Goal: Task Accomplishment & Management: Use online tool/utility

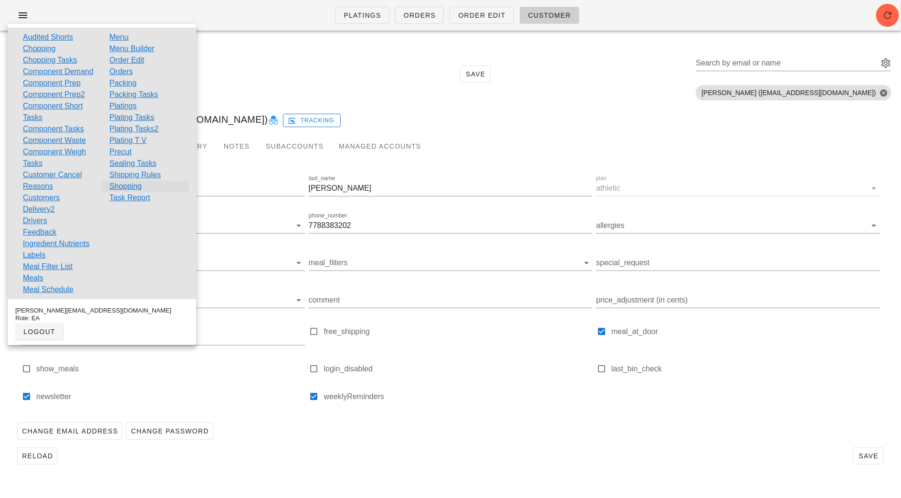
click at [134, 190] on link "Shopping" at bounding box center [125, 185] width 32 height 11
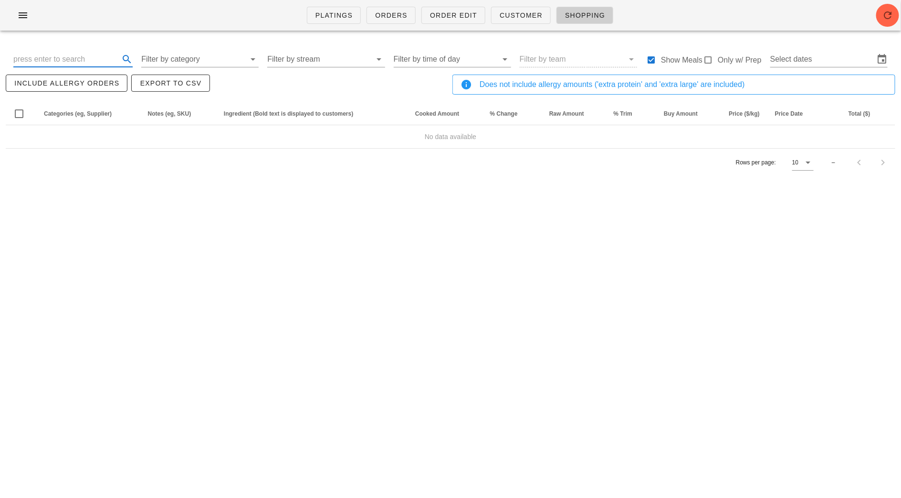
click at [70, 62] on input "text" at bounding box center [65, 59] width 104 height 15
click at [849, 63] on input "Select dates" at bounding box center [823, 59] width 104 height 15
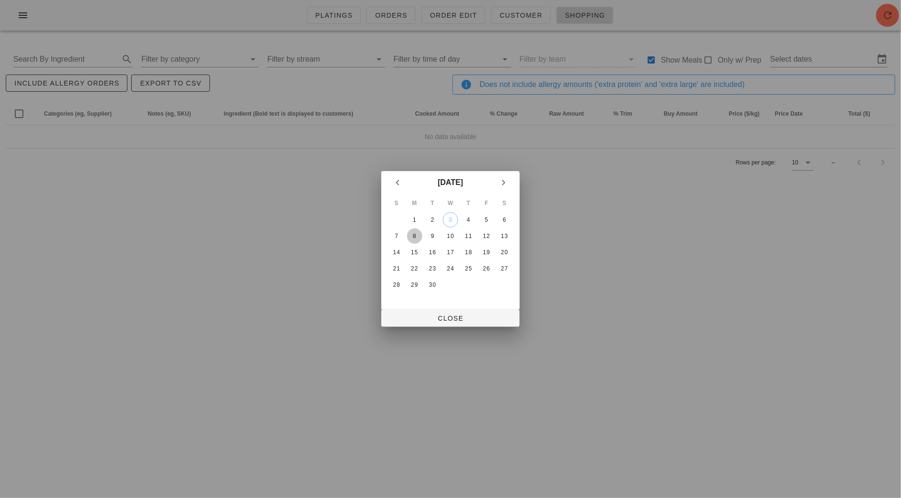
click at [412, 233] on div "8" at bounding box center [414, 236] width 15 height 7
click at [509, 233] on div "13" at bounding box center [504, 236] width 15 height 7
click at [461, 317] on span "Close" at bounding box center [450, 318] width 123 height 8
type input "[DATE] - [DATE]"
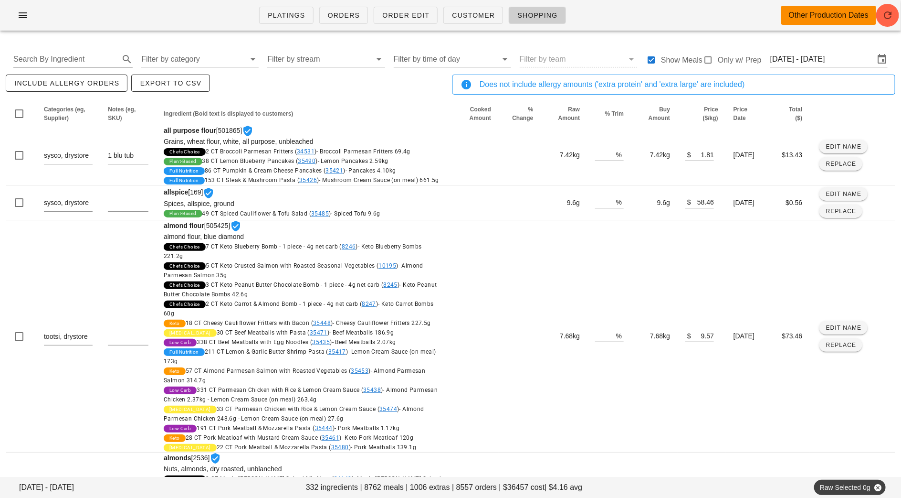
click at [66, 64] on input "Search By Ingredient" at bounding box center [65, 59] width 104 height 15
click at [204, 56] on input "Filter by category" at bounding box center [193, 59] width 104 height 15
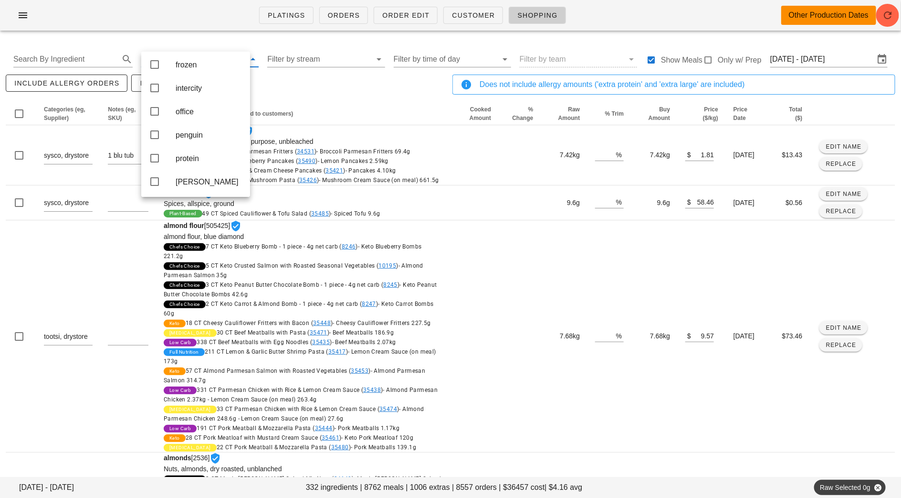
scroll to position [193, 0]
click at [206, 159] on div "protein" at bounding box center [209, 154] width 67 height 9
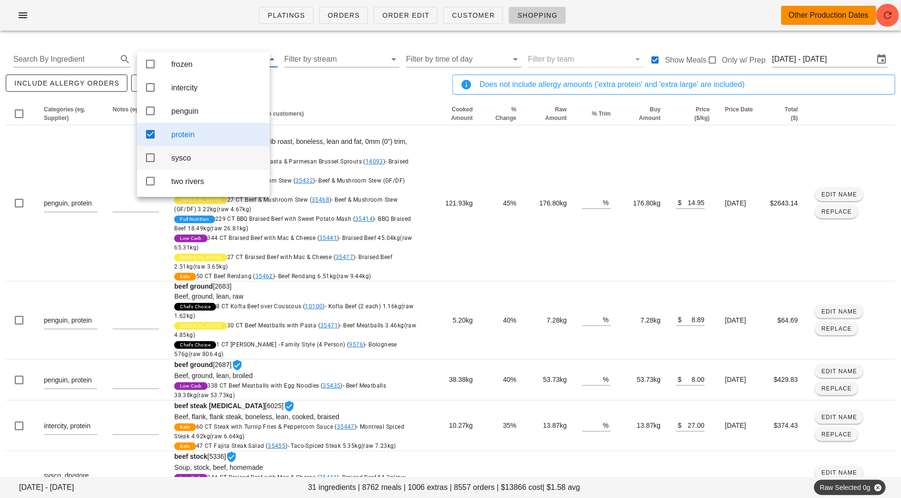
scroll to position [130, 0]
click at [370, 83] on div "include allergy orders Export to CSV" at bounding box center [227, 89] width 447 height 32
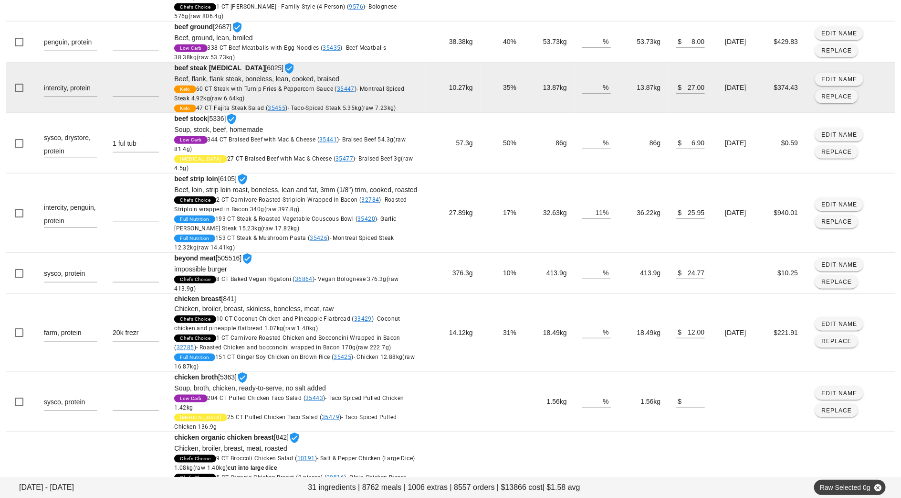
scroll to position [338, 0]
